Goal: Task Accomplishment & Management: Manage account settings

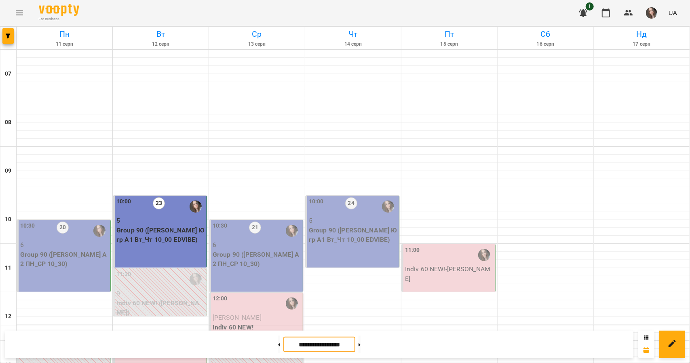
click at [304, 342] on input "**********" at bounding box center [319, 345] width 72 height 16
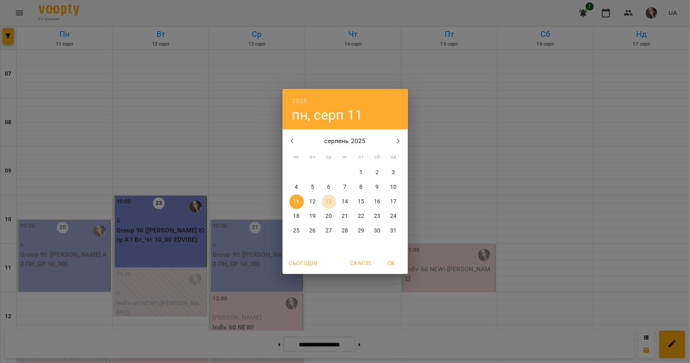
click at [329, 204] on p "13" at bounding box center [328, 202] width 6 height 8
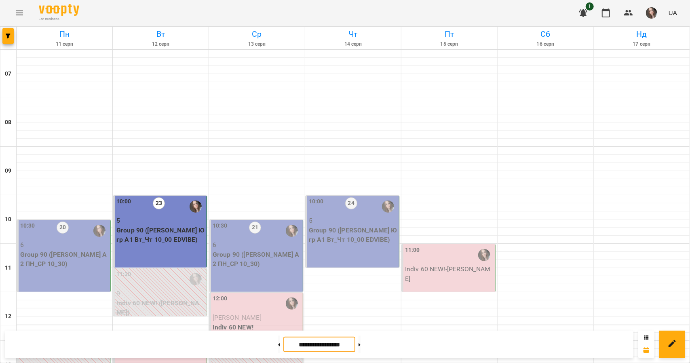
scroll to position [194, 0]
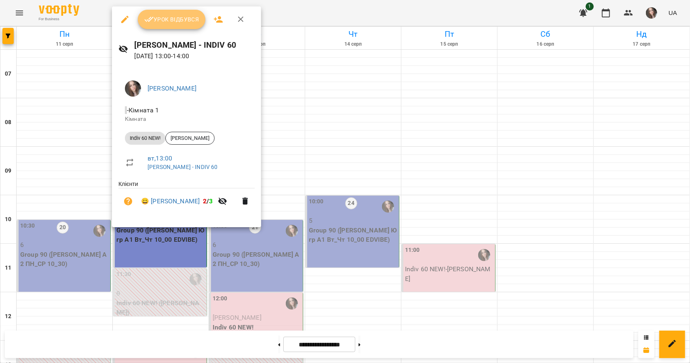
click at [181, 21] on span "Урок відбувся" at bounding box center [171, 20] width 55 height 10
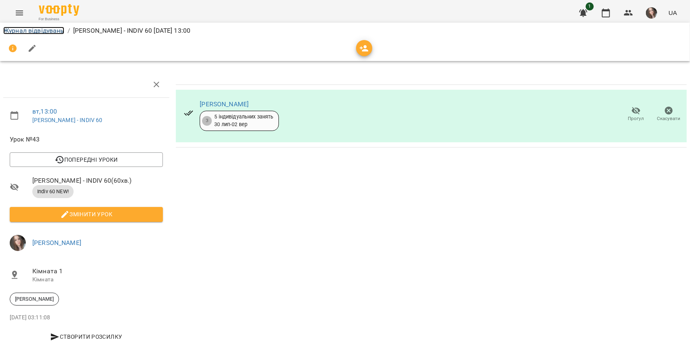
click at [8, 32] on link "Журнал відвідувань" at bounding box center [33, 31] width 61 height 8
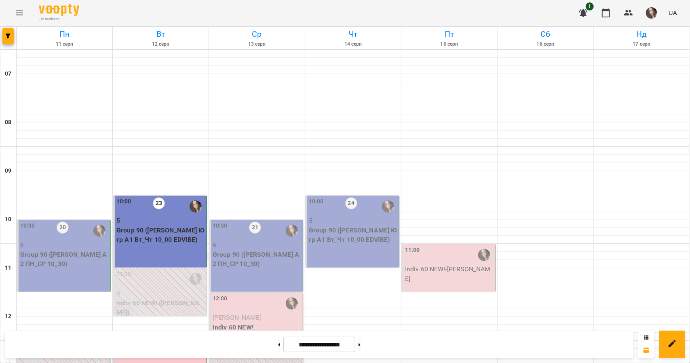
scroll to position [499, 0]
click at [278, 342] on button at bounding box center [279, 344] width 2 height 18
type input "**********"
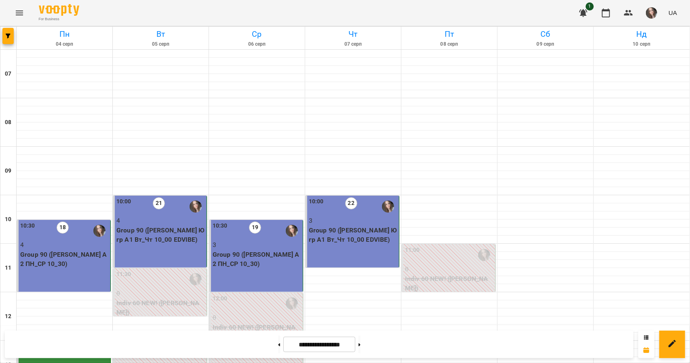
scroll to position [63, 0]
click at [272, 221] on div "10:30 19" at bounding box center [257, 230] width 88 height 19
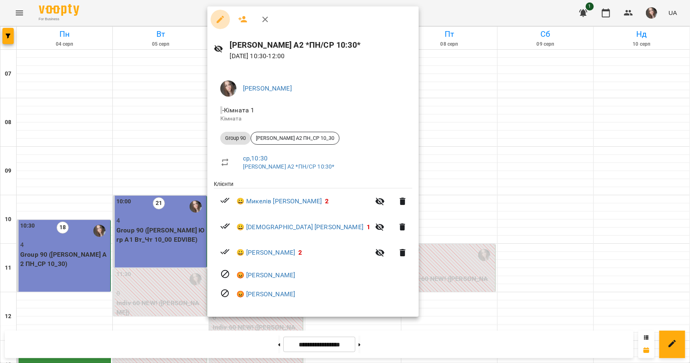
click at [216, 20] on icon "button" at bounding box center [220, 20] width 10 height 10
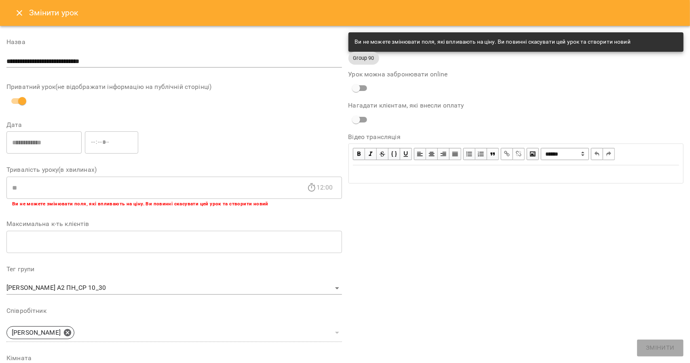
scroll to position [174, 0]
